Goal: Information Seeking & Learning: Learn about a topic

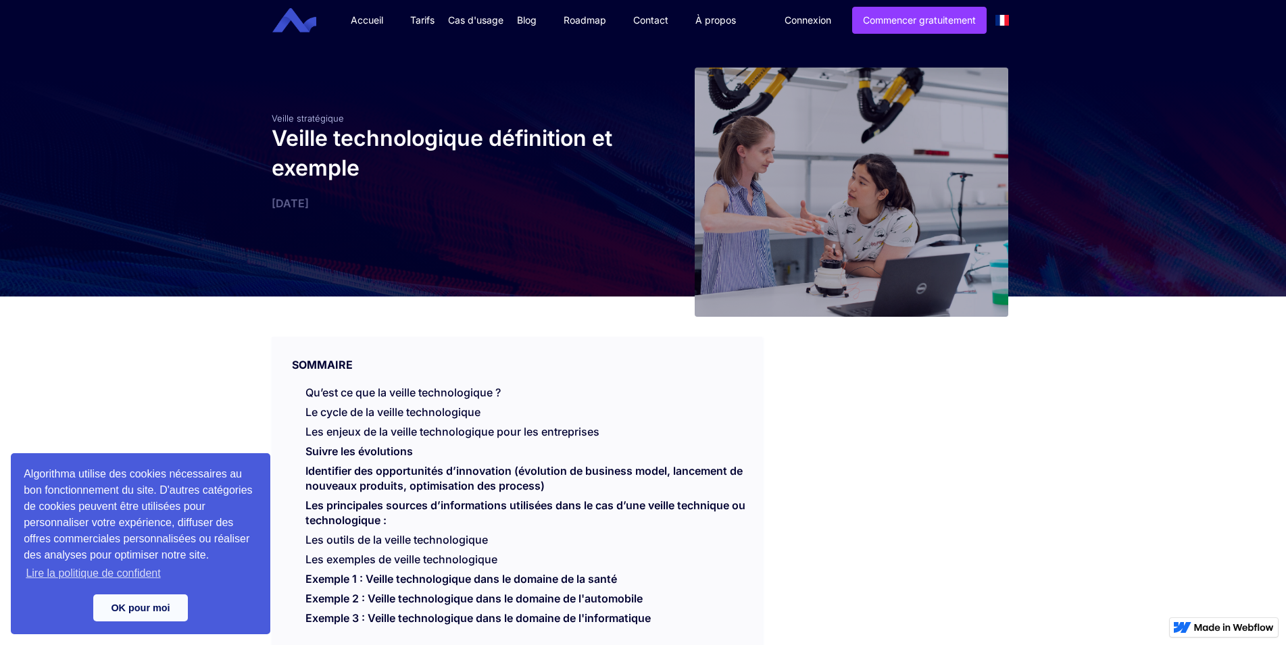
scroll to position [276, 0]
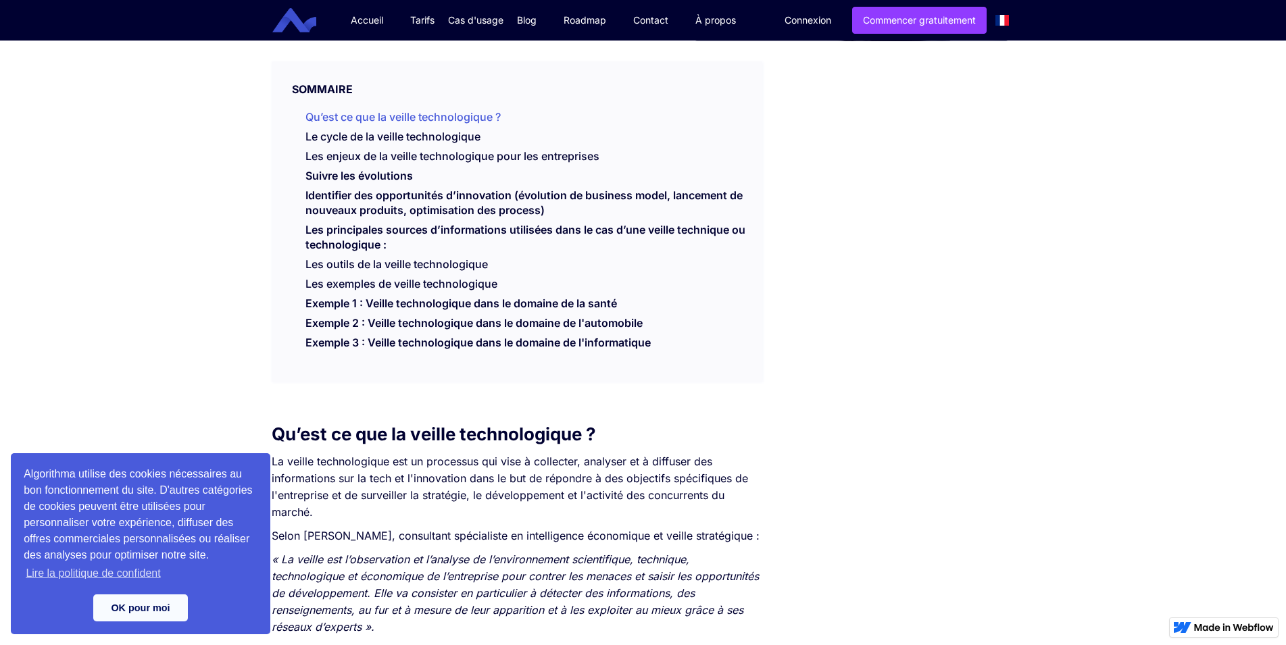
click at [399, 114] on link "Qu’est ce que la veille technologique ?" at bounding box center [402, 117] width 195 height 14
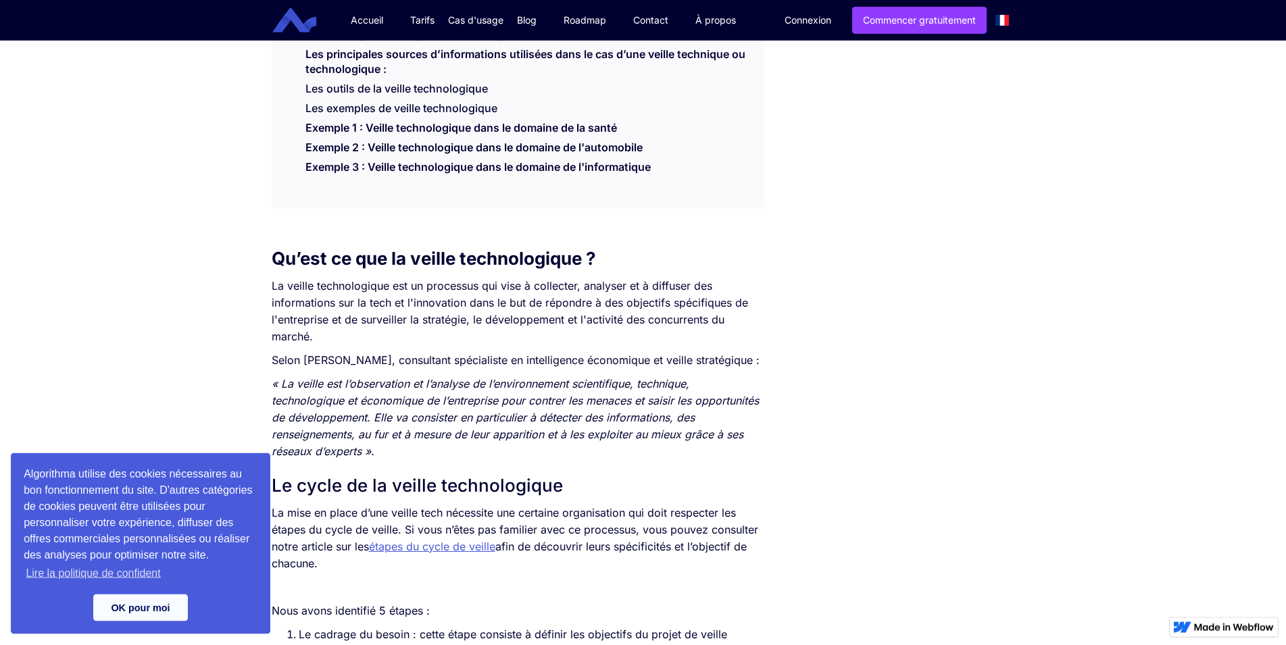
scroll to position [469, 0]
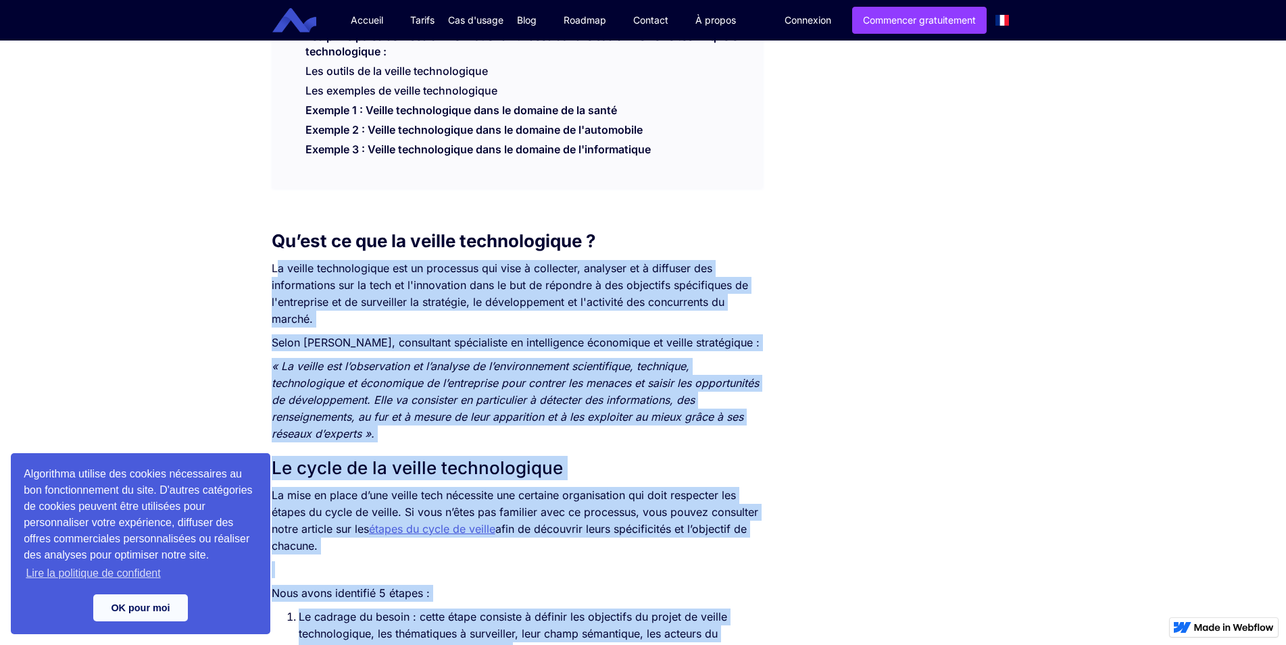
drag, startPoint x: 264, startPoint y: 268, endPoint x: 278, endPoint y: 278, distance: 16.9
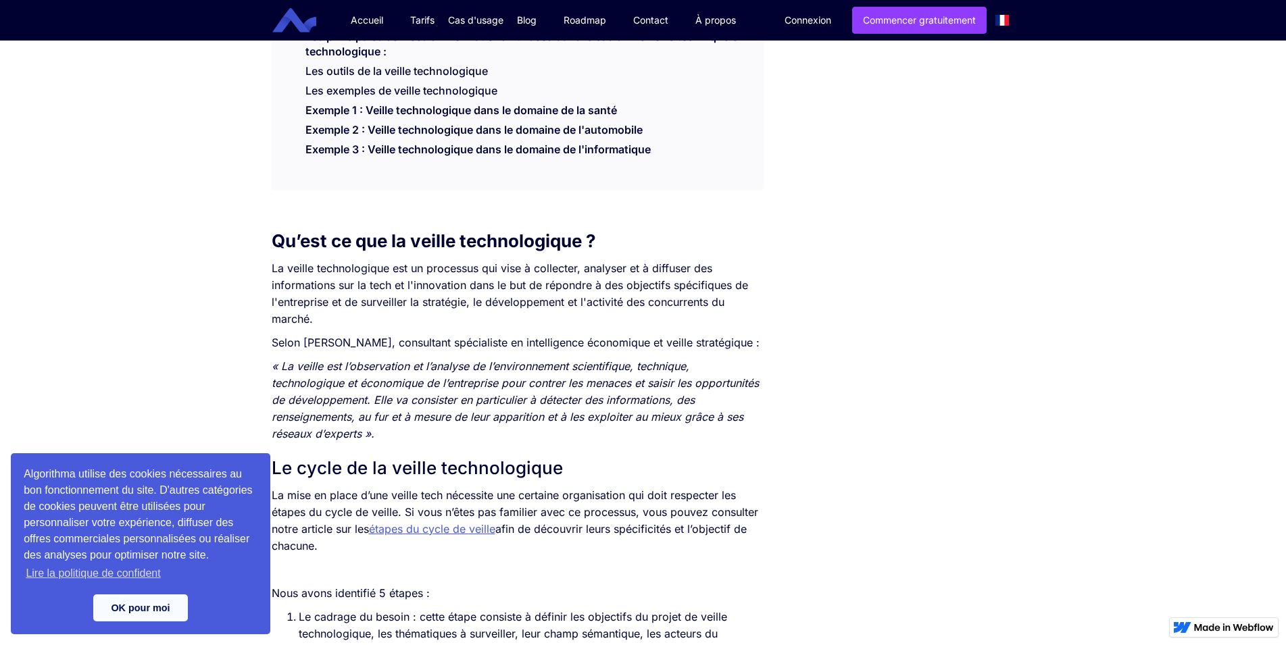
drag, startPoint x: 321, startPoint y: 319, endPoint x: 274, endPoint y: 276, distance: 64.1
click at [274, 276] on p "La veille technologique est un processus qui vise à collecter, analyser et à di…" at bounding box center [517, 294] width 491 height 68
copy p "La veille technologique est un processus qui vise à collecter, analyser et à di…"
click at [448, 110] on link "Exemple 1 : Veille technologique dans le domaine de la santé" at bounding box center [460, 113] width 311 height 20
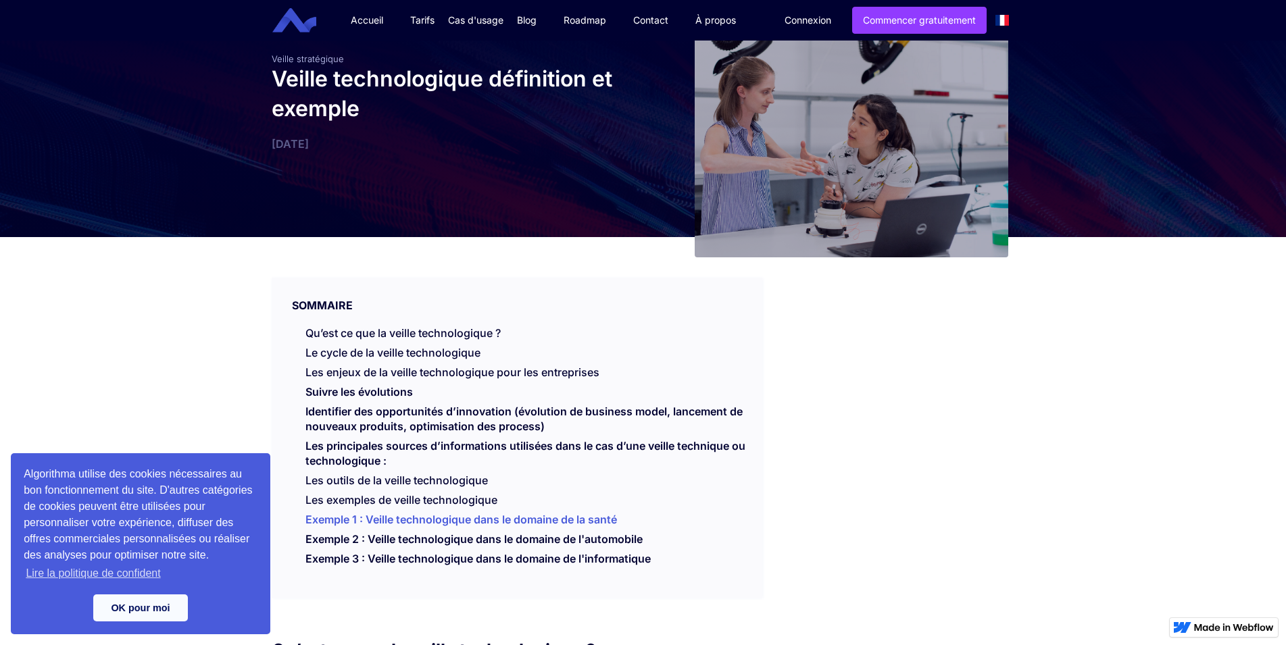
scroll to position [49, 0]
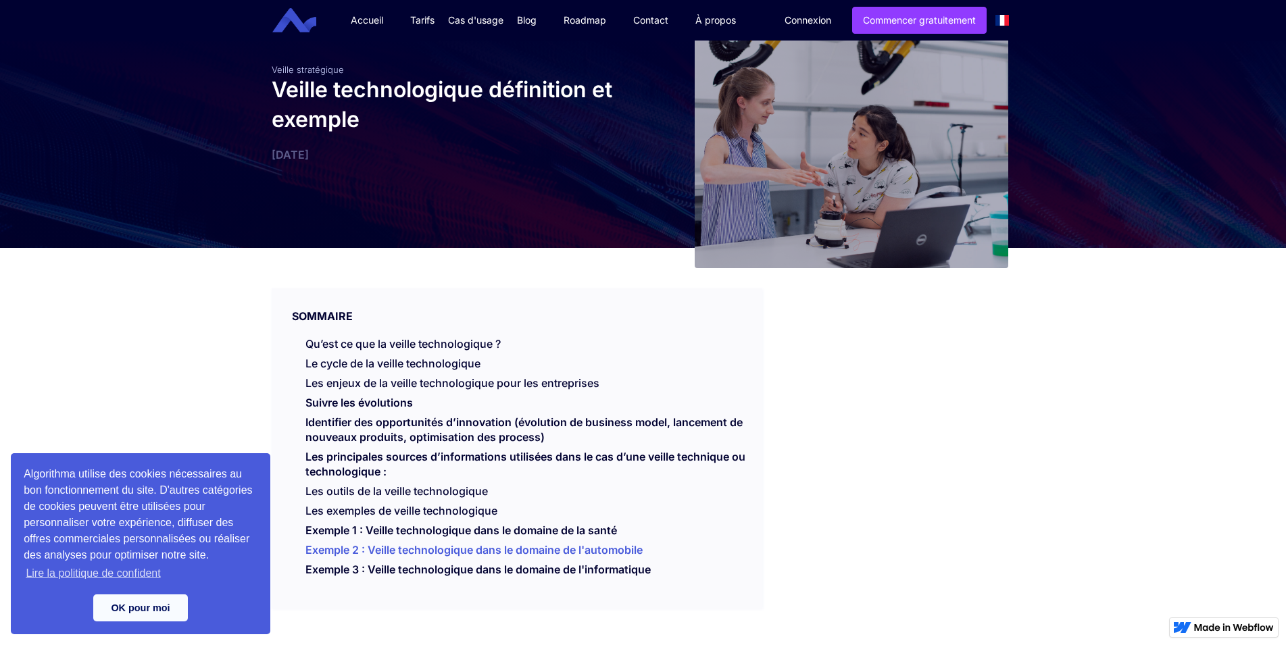
click at [450, 555] on link "Exemple 2 : Veille technologique dans le domaine de l'automobile" at bounding box center [473, 553] width 337 height 20
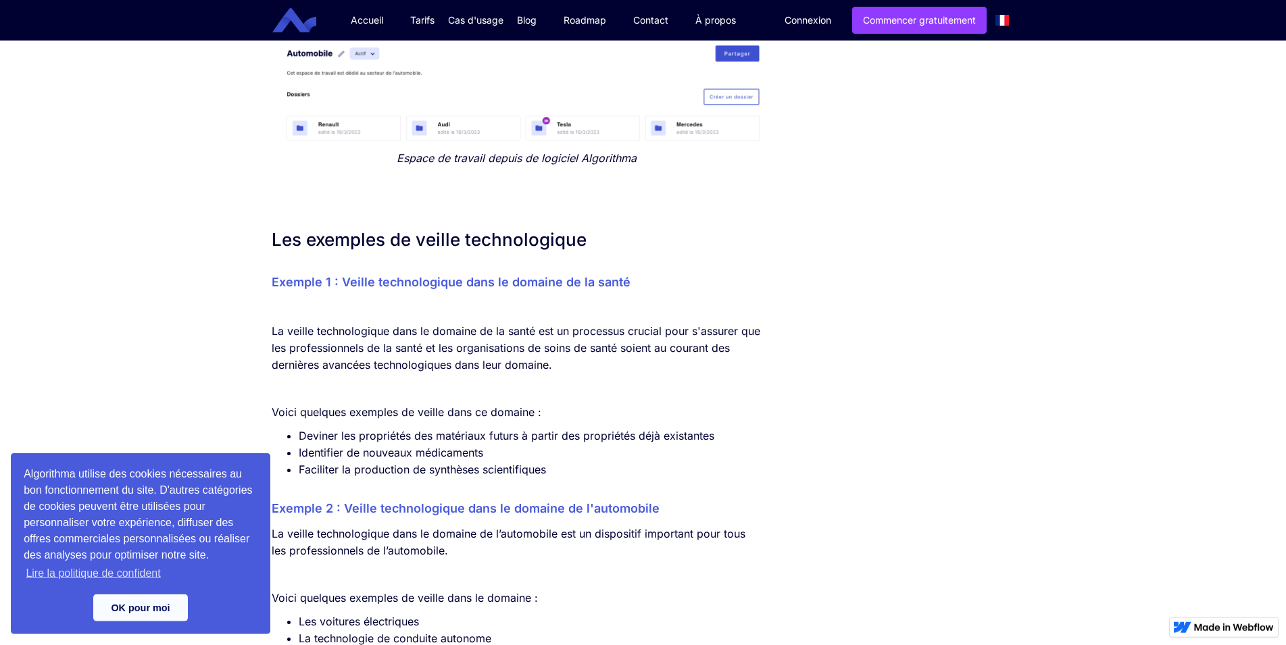
scroll to position [3428, 0]
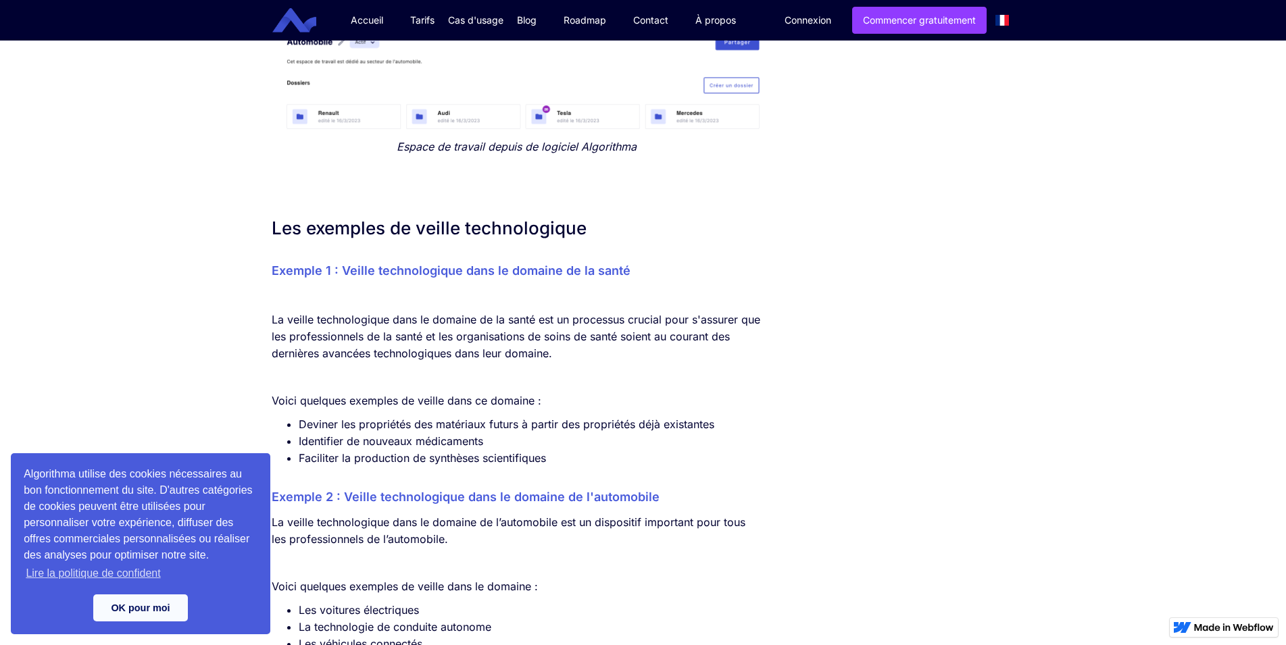
click at [559, 362] on p "La veille technologique dans le domaine de la santé est un processus crucial po…" at bounding box center [517, 336] width 491 height 51
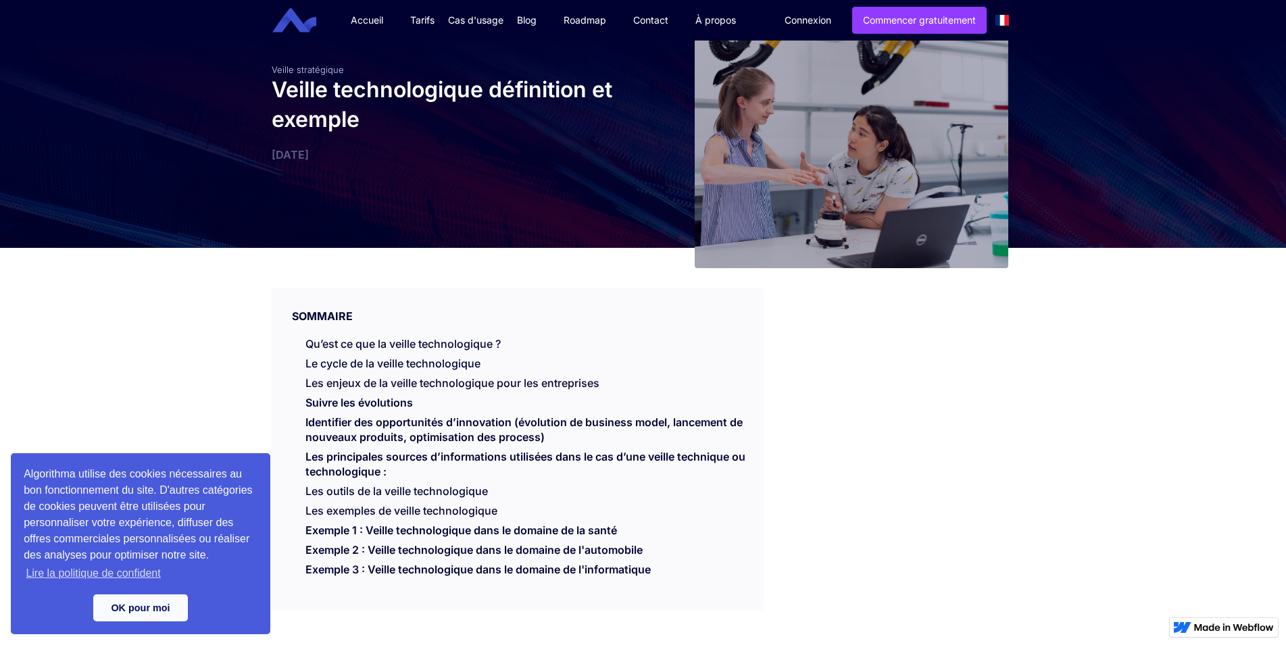
scroll to position [2874, 0]
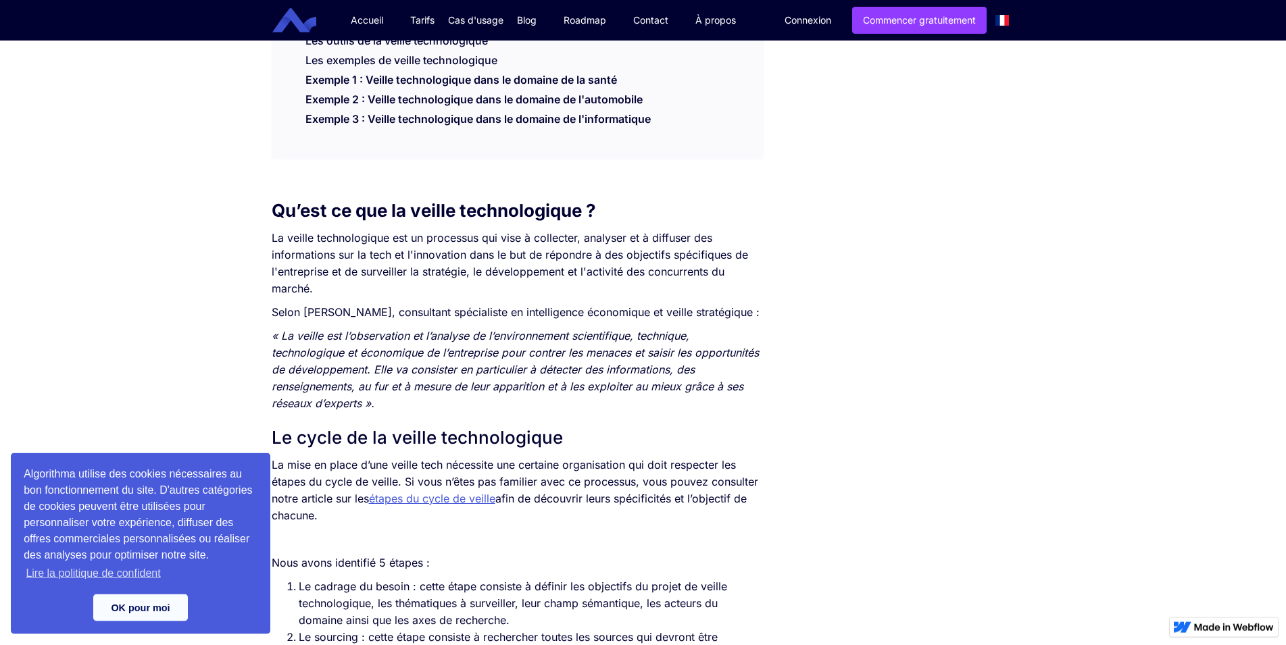
scroll to position [469, 0]
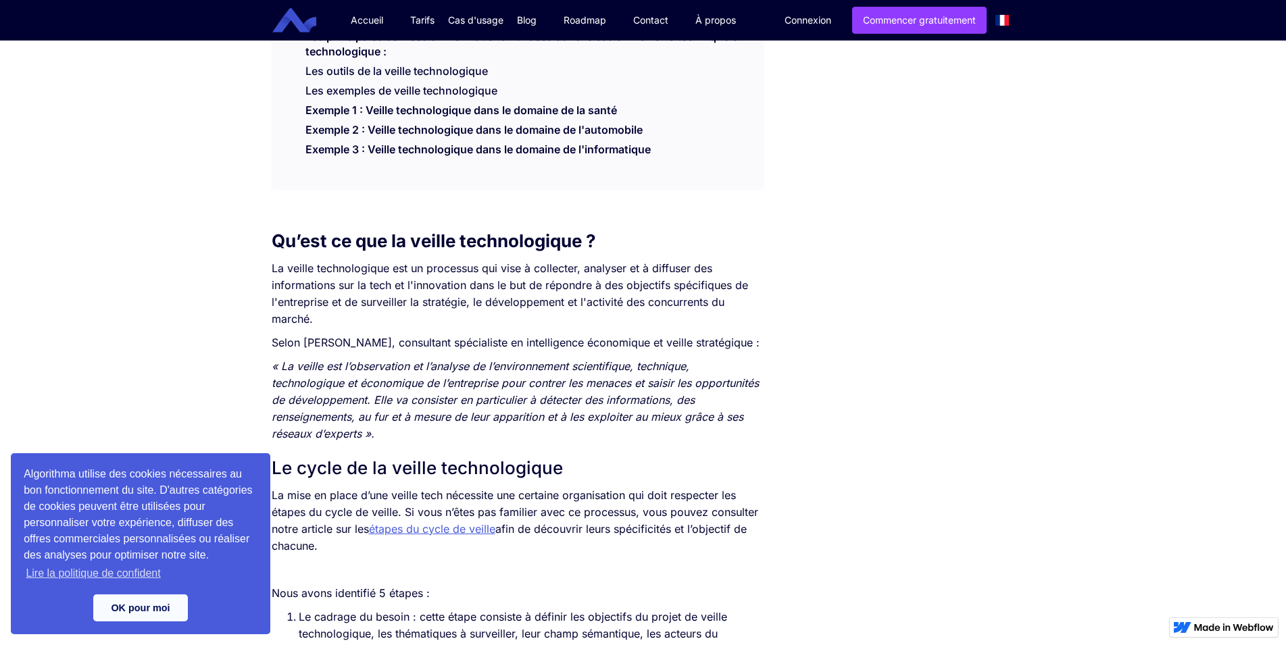
scroll to position [276, 0]
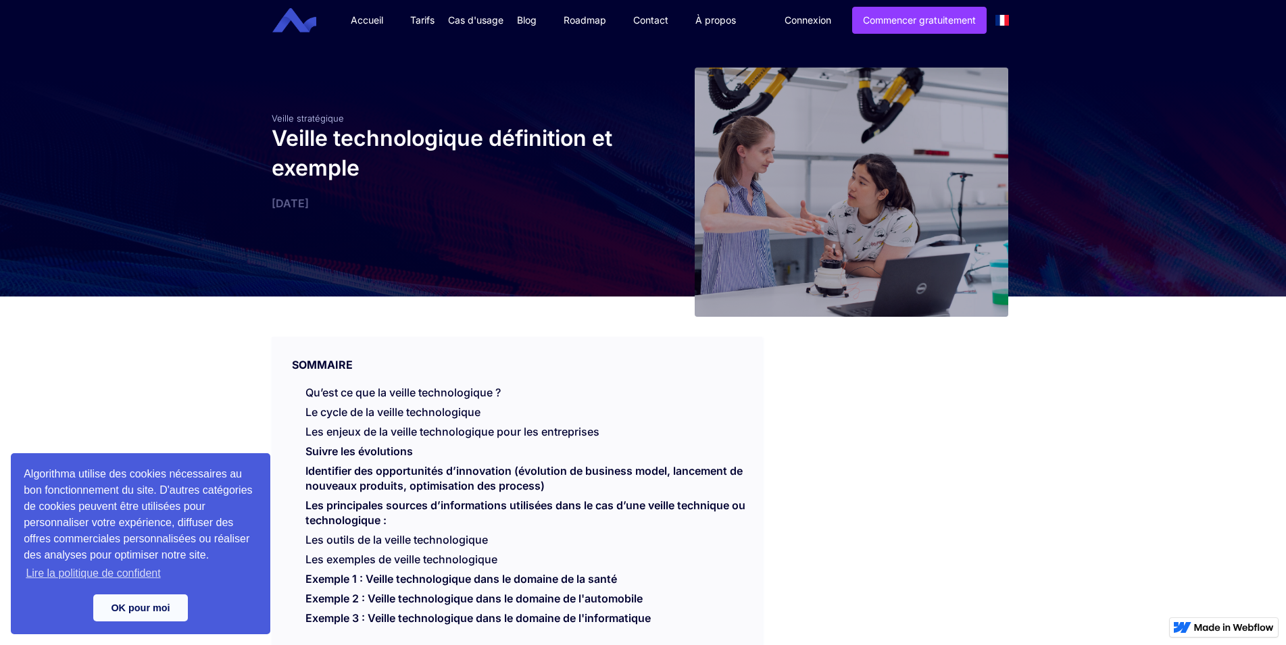
scroll to position [207, 0]
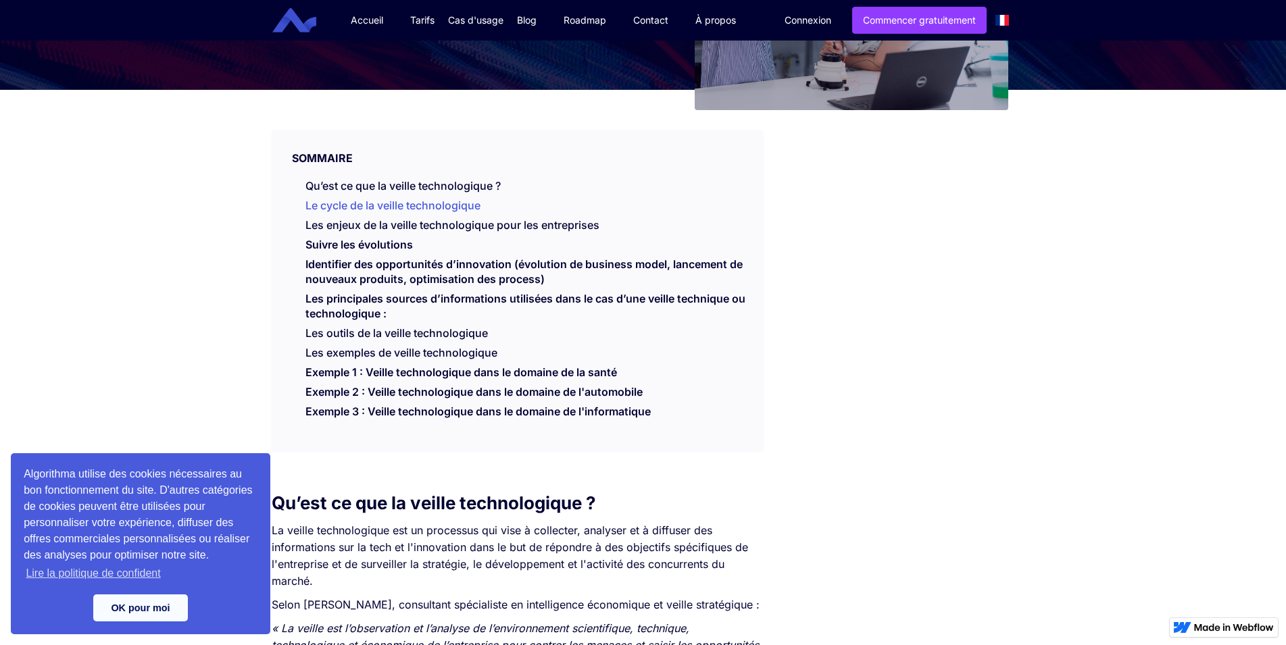
click at [389, 213] on li "Le cycle de la veille technologique" at bounding box center [530, 208] width 451 height 20
click at [385, 204] on link "Le cycle de la veille technologique" at bounding box center [392, 206] width 175 height 14
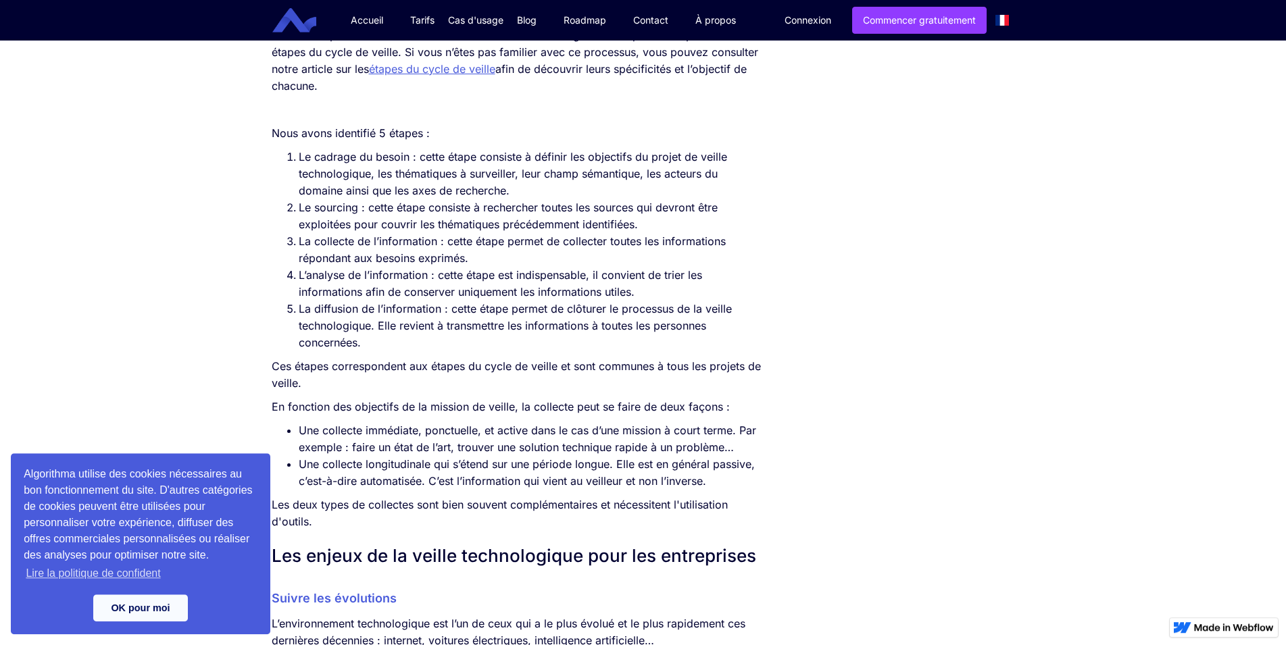
scroll to position [926, 0]
click at [147, 607] on link "OK pour moi" at bounding box center [140, 608] width 95 height 27
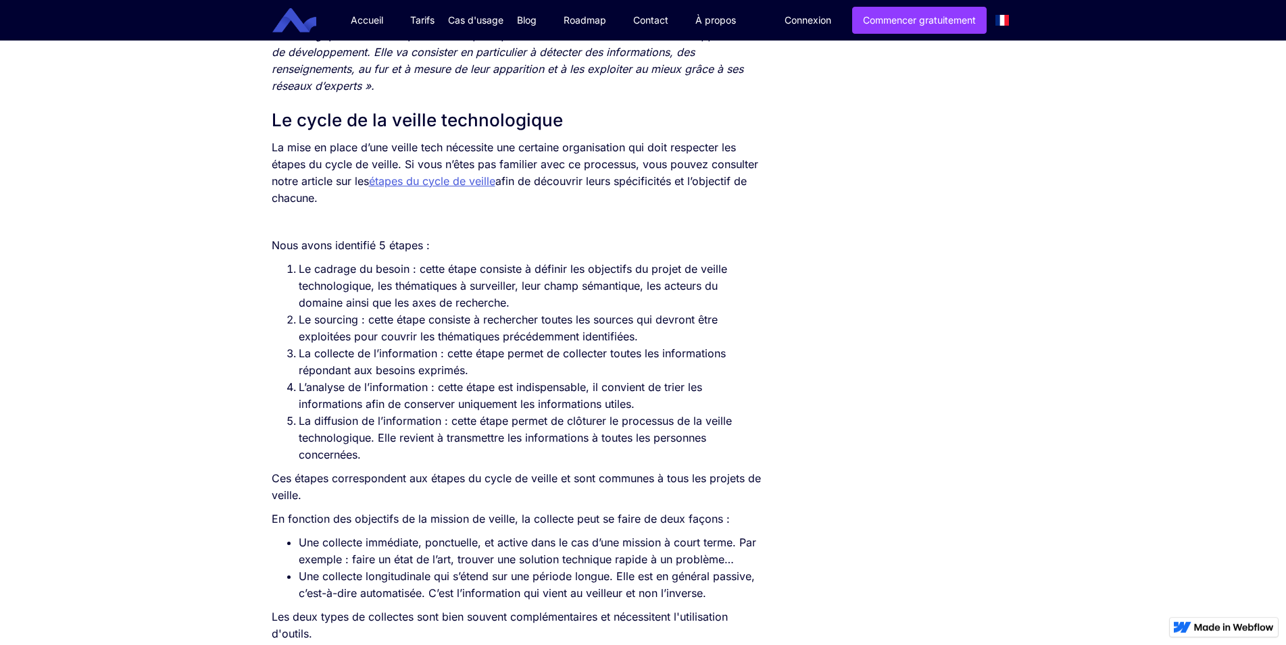
scroll to position [827, 0]
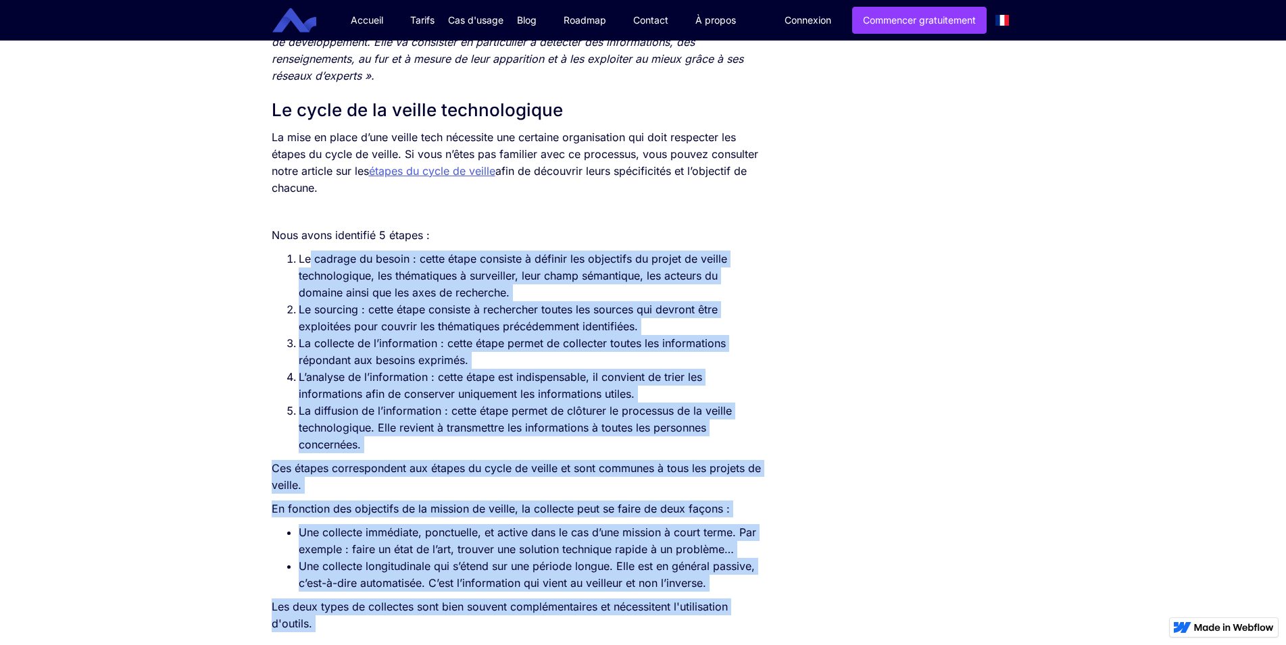
drag, startPoint x: 264, startPoint y: 247, endPoint x: 309, endPoint y: 282, distance: 57.3
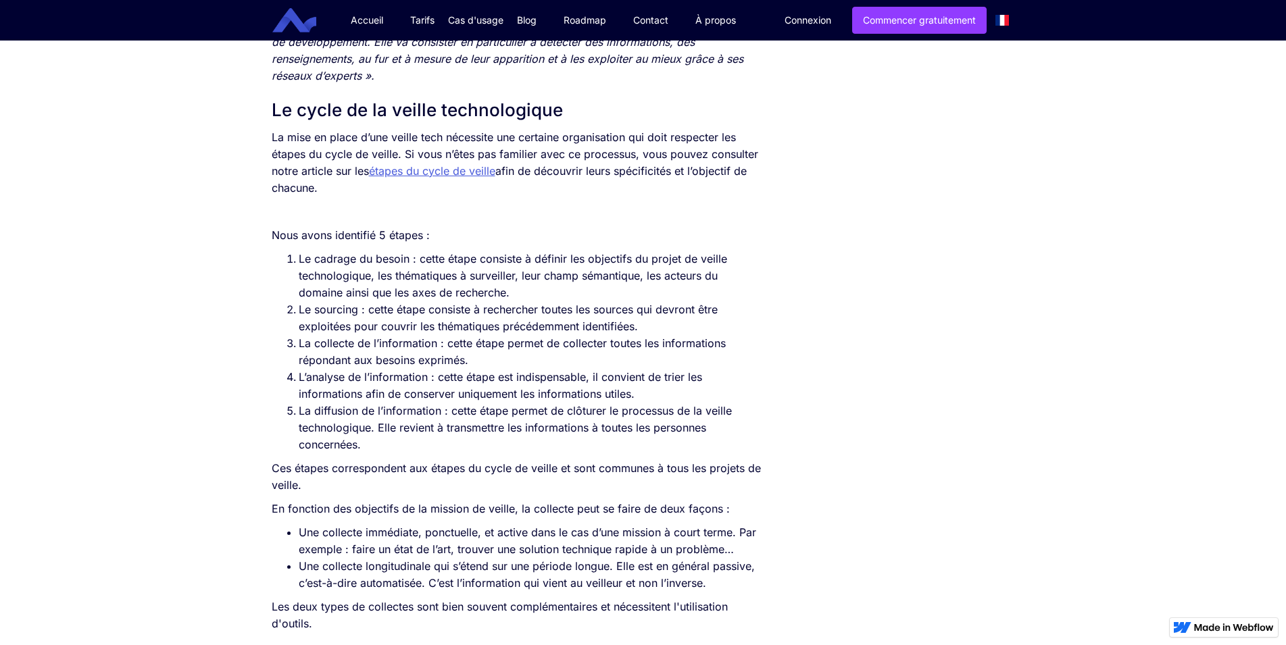
drag, startPoint x: 372, startPoint y: 459, endPoint x: 266, endPoint y: 259, distance: 226.4
click at [272, 259] on ol "Le cadrage du besoin : cette étape consiste à définir les objectifs du projet d…" at bounding box center [517, 352] width 491 height 203
copy div "Nous avons identifié 5 étapes : Le cadrage du besoin : cette étape consiste à d…"
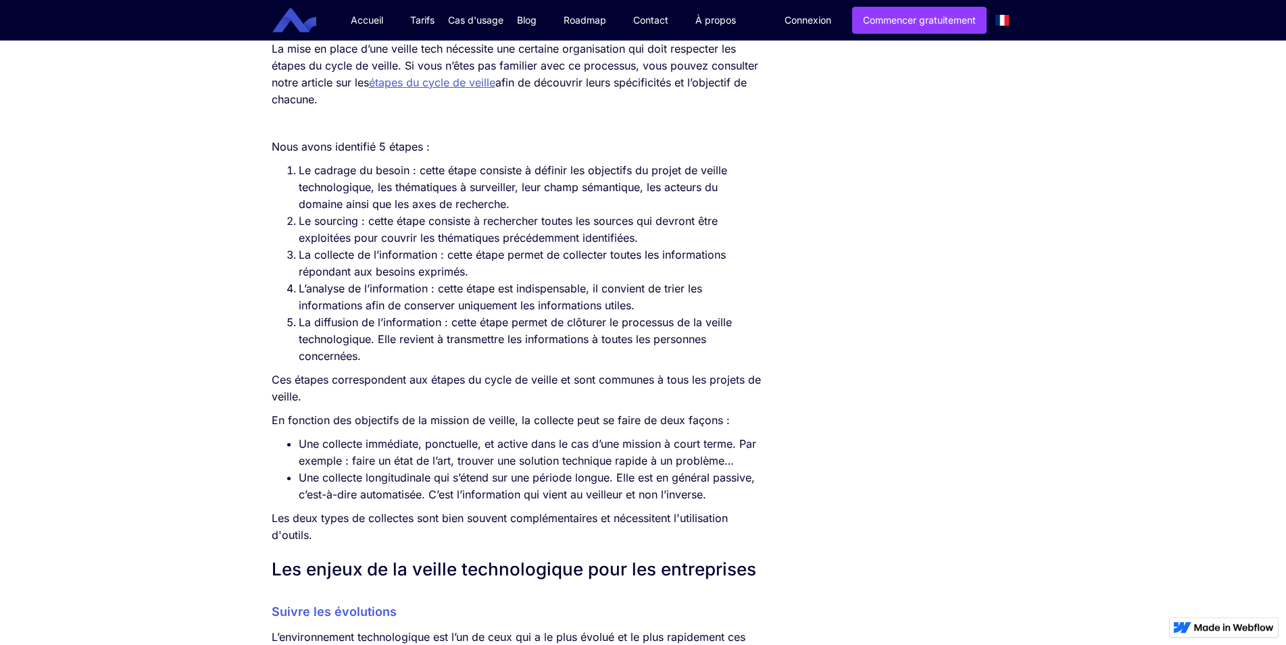
scroll to position [730, 0]
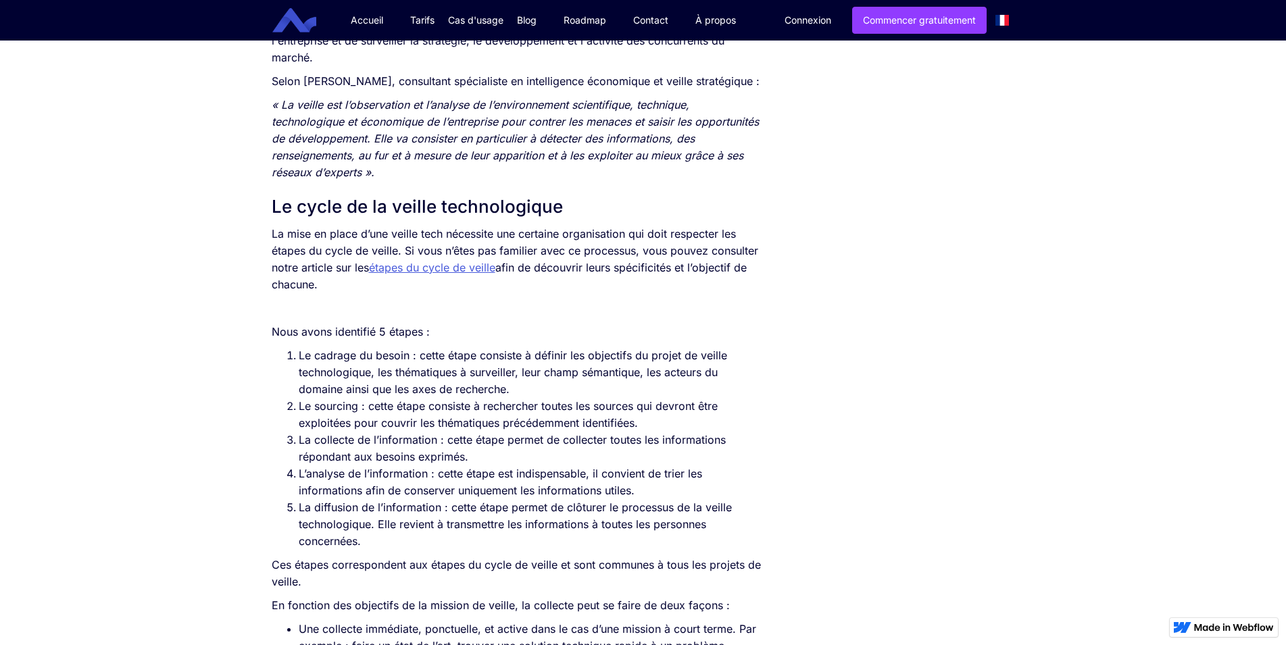
drag, startPoint x: 268, startPoint y: 345, endPoint x: 375, endPoint y: 564, distance: 243.3
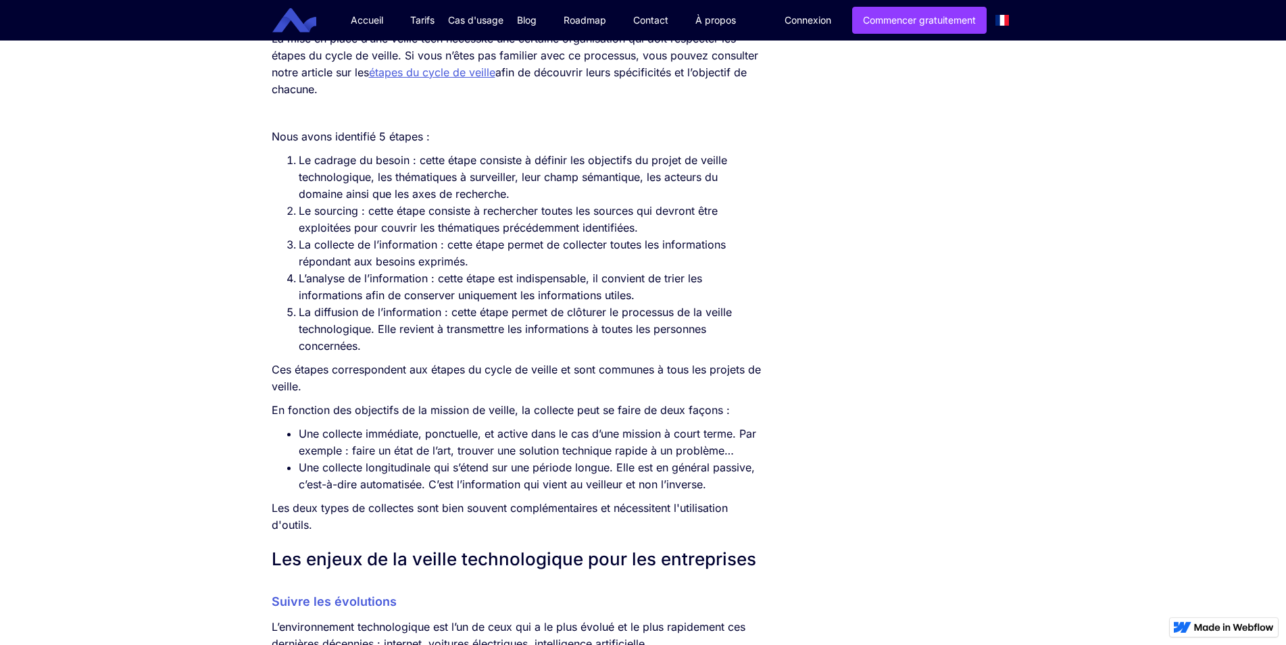
scroll to position [937, 0]
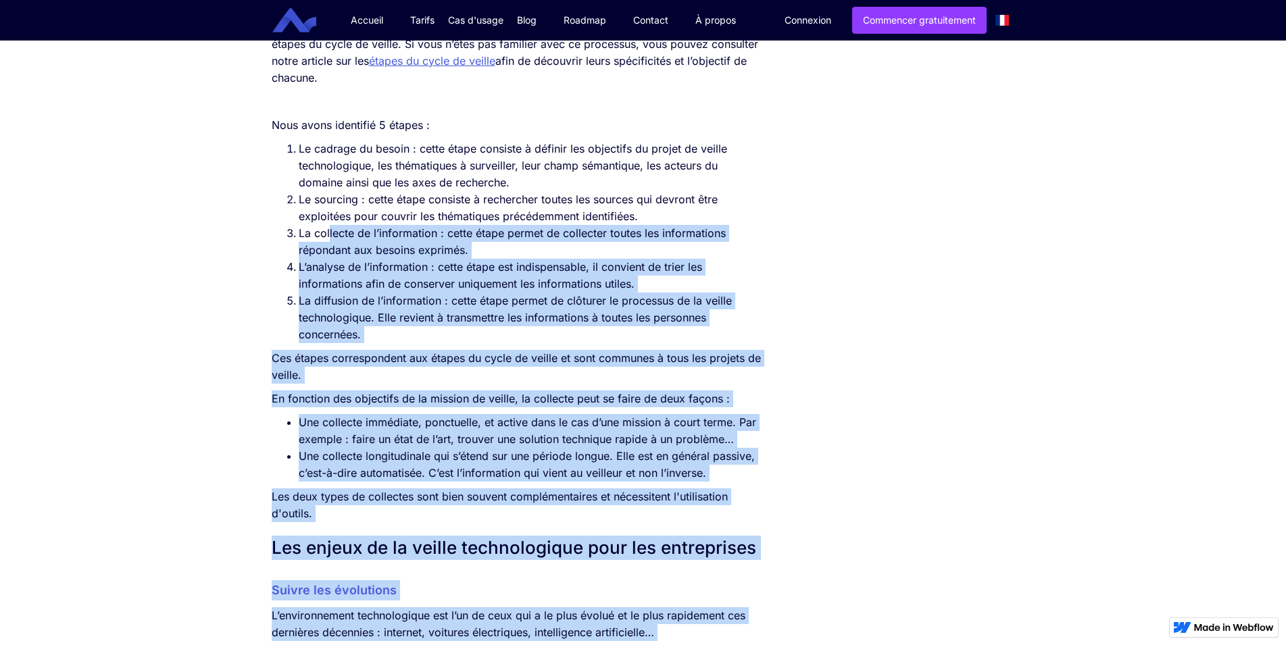
drag, startPoint x: 261, startPoint y: 139, endPoint x: 330, endPoint y: 260, distance: 138.9
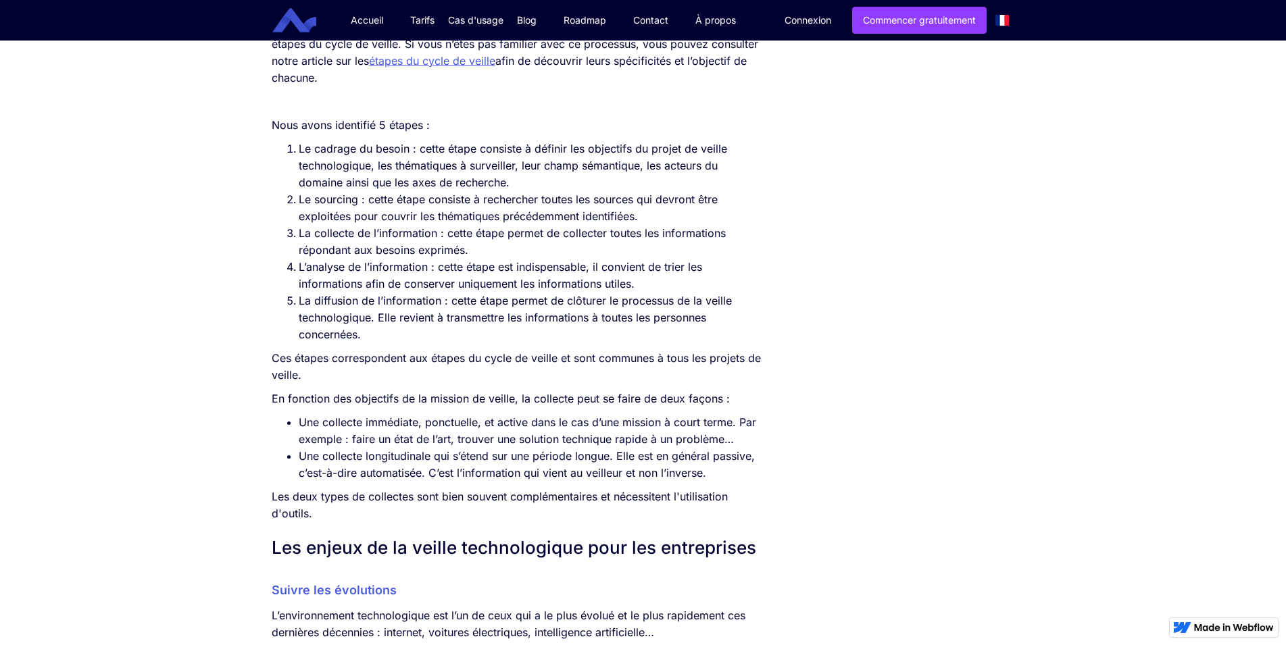
drag, startPoint x: 366, startPoint y: 353, endPoint x: 253, endPoint y: 138, distance: 243.3
click at [272, 141] on ol "Le cadrage du besoin : cette étape consiste à définir les objectifs du projet d…" at bounding box center [517, 242] width 491 height 203
drag, startPoint x: 272, startPoint y: 135, endPoint x: 331, endPoint y: 183, distance: 76.4
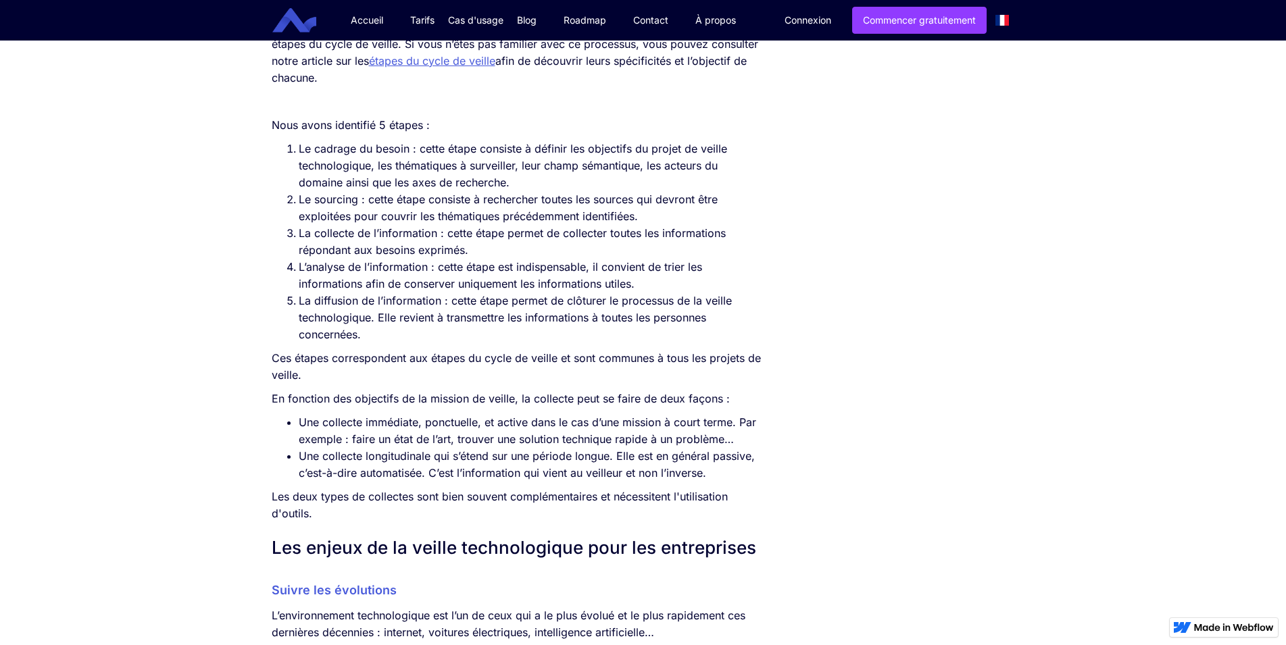
drag, startPoint x: 273, startPoint y: 136, endPoint x: 370, endPoint y: 353, distance: 237.4
copy div "Nous avons identifié 5 étapes : Le cadrage du besoin : cette étape consiste à d…"
